Goal: Find contact information: Find contact information

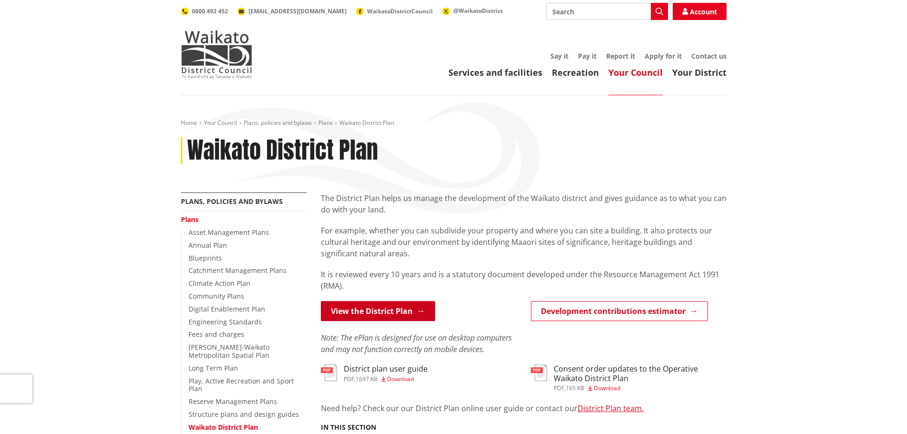
scroll to position [95, 0]
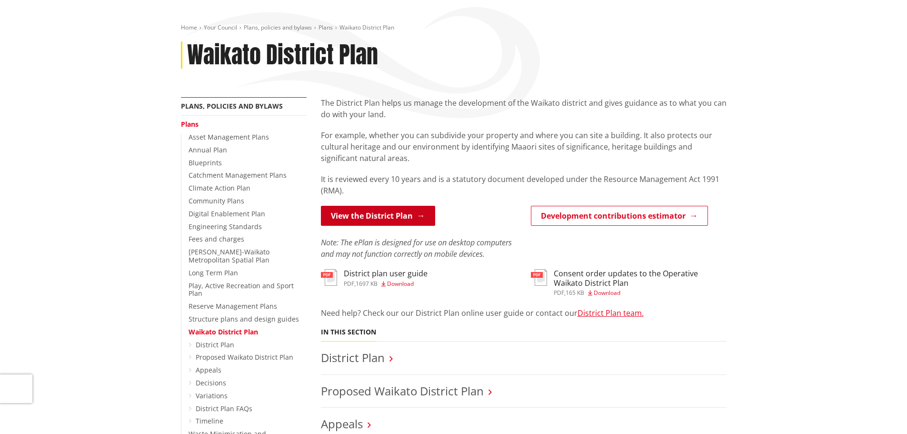
click at [387, 213] on link "View the District Plan" at bounding box center [378, 216] width 114 height 20
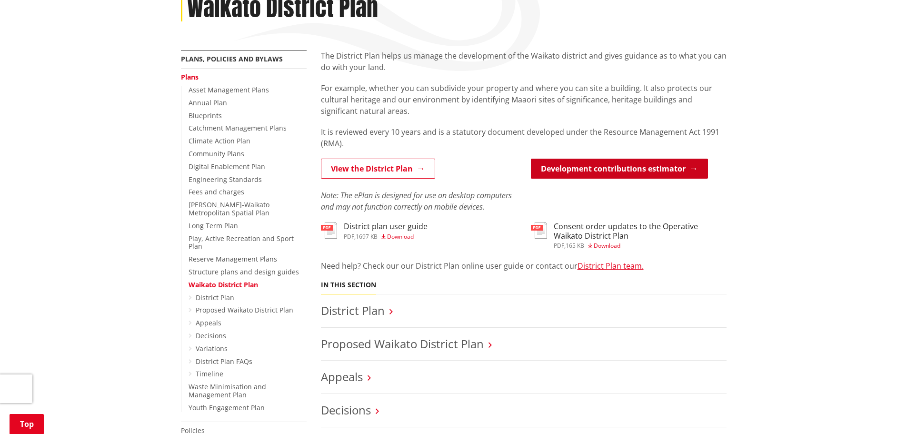
scroll to position [143, 0]
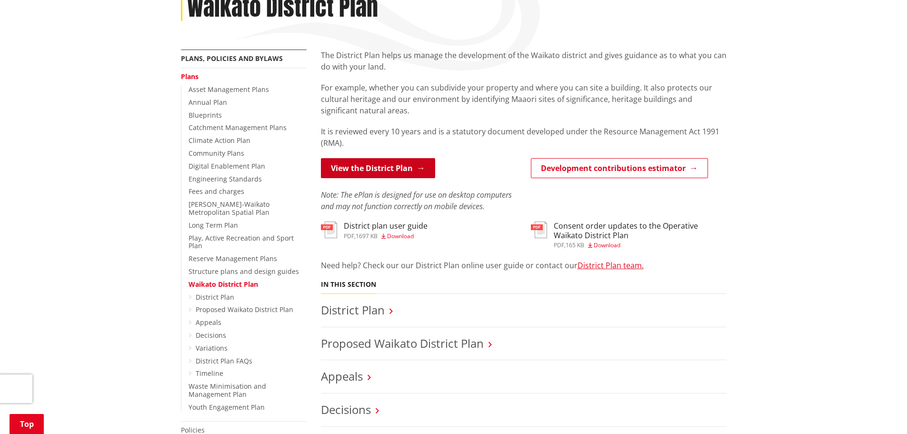
click at [374, 164] on link "View the District Plan" at bounding box center [378, 168] width 114 height 20
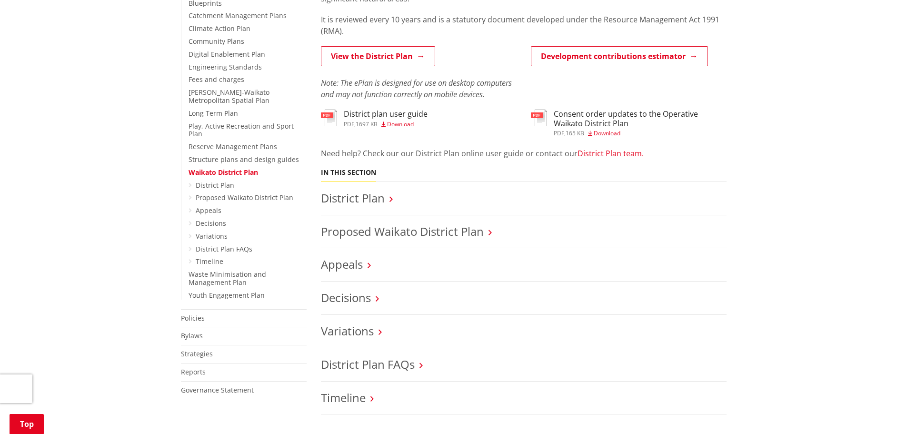
scroll to position [238, 0]
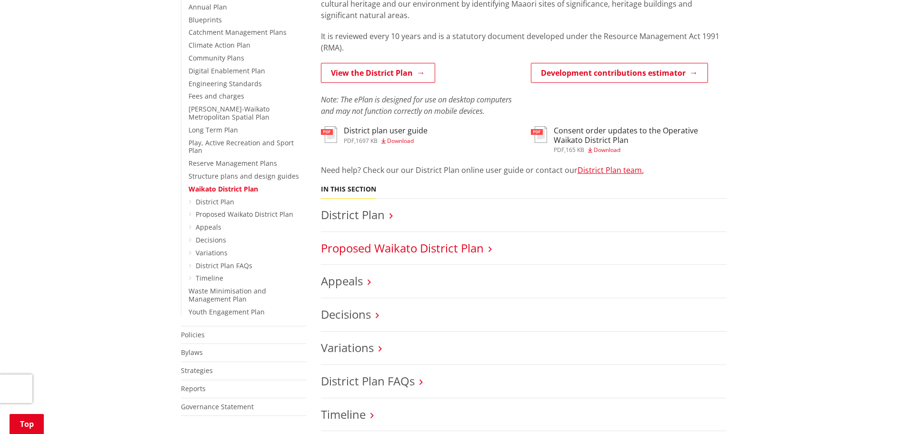
click at [443, 247] on link "Proposed Waikato District Plan" at bounding box center [402, 248] width 163 height 16
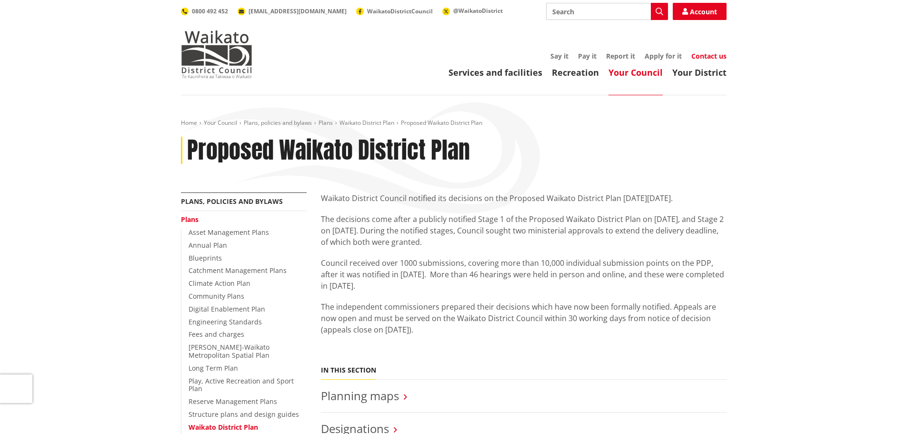
click at [707, 56] on link "Contact us" at bounding box center [708, 55] width 35 height 9
